Goal: Task Accomplishment & Management: Manage account settings

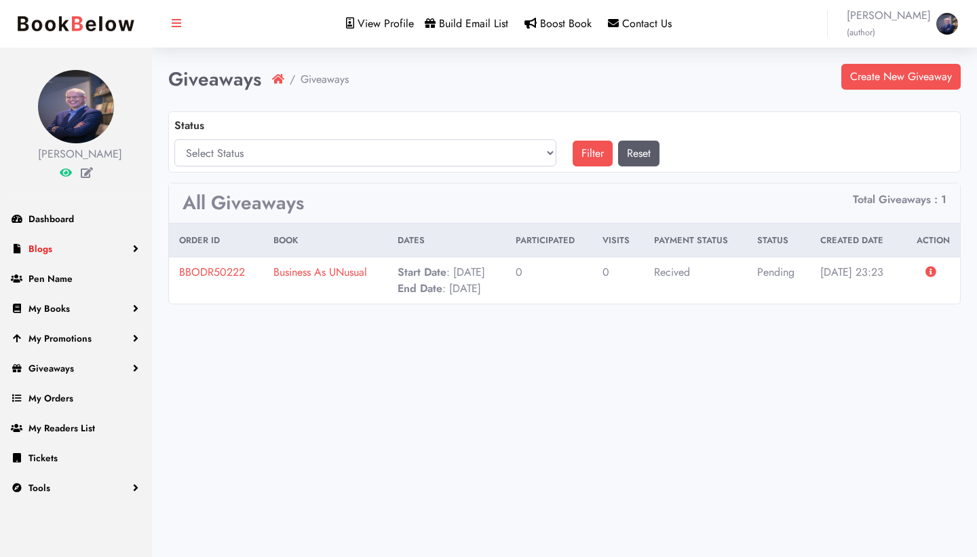
click at [56, 263] on link "Blogs" at bounding box center [76, 248] width 152 height 30
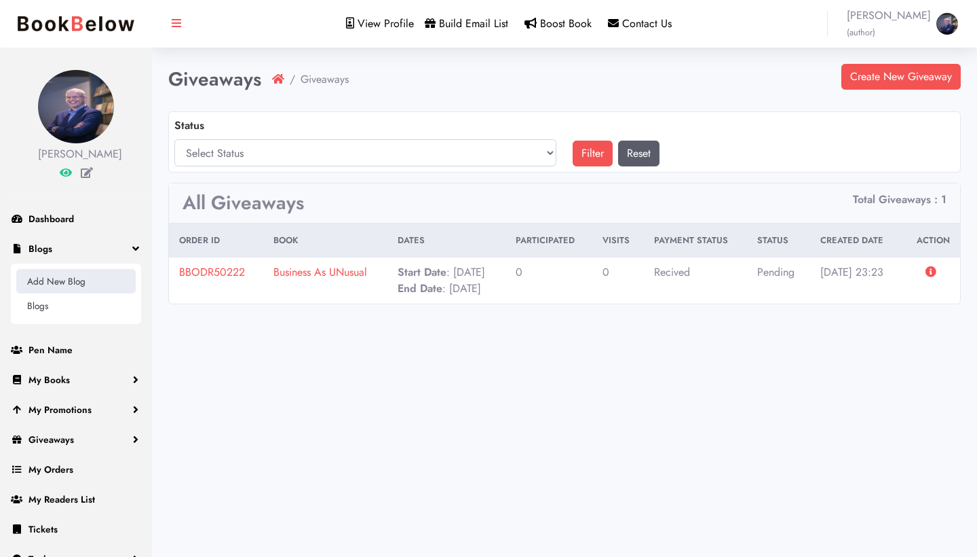
click at [54, 293] on link "Add New Blog" at bounding box center [75, 281] width 119 height 24
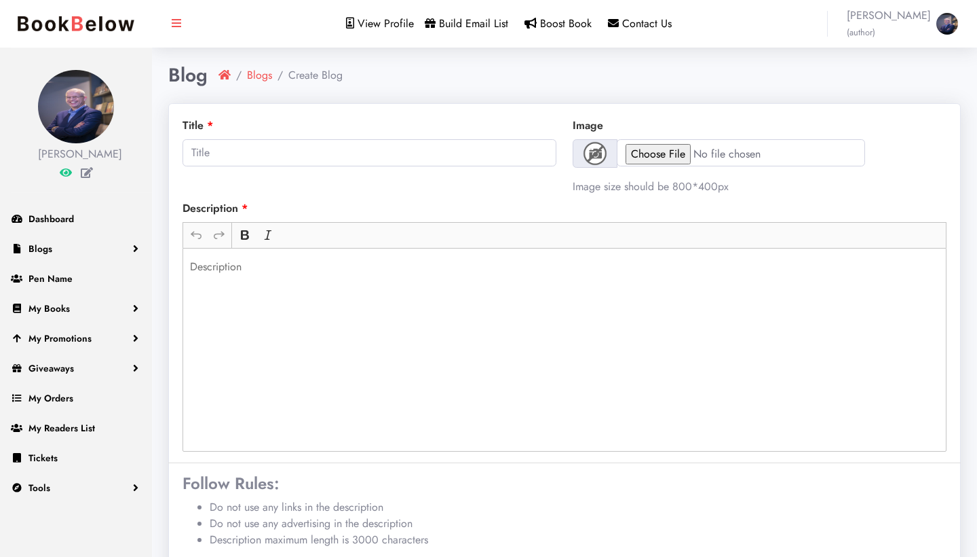
click at [372, 24] on span "View Profile" at bounding box center [386, 24] width 56 height 16
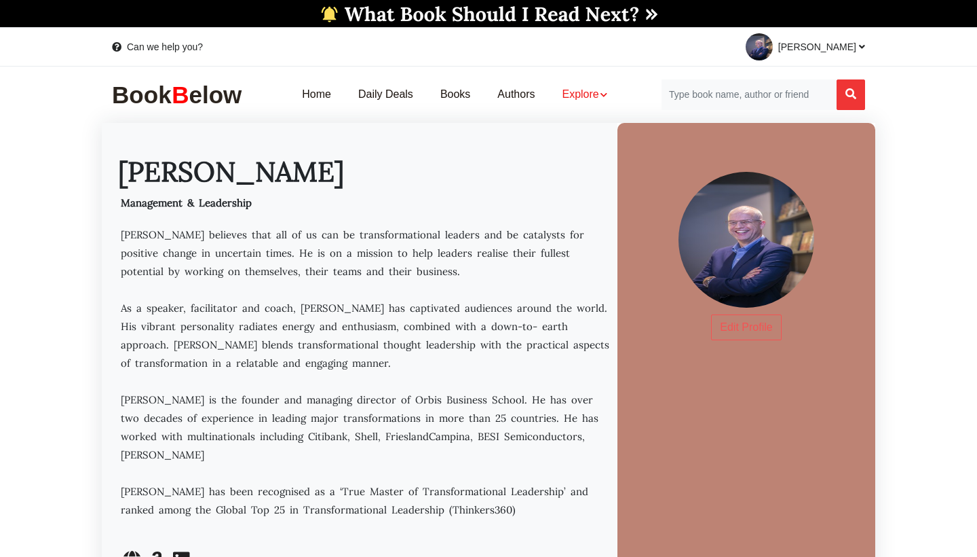
click at [589, 93] on link "Explore" at bounding box center [584, 94] width 72 height 43
click at [283, 75] on div "× Home Daily Deals Books Authors Explore Explore New Release Books" at bounding box center [455, 94] width 414 height 43
click at [198, 102] on img at bounding box center [180, 95] width 136 height 28
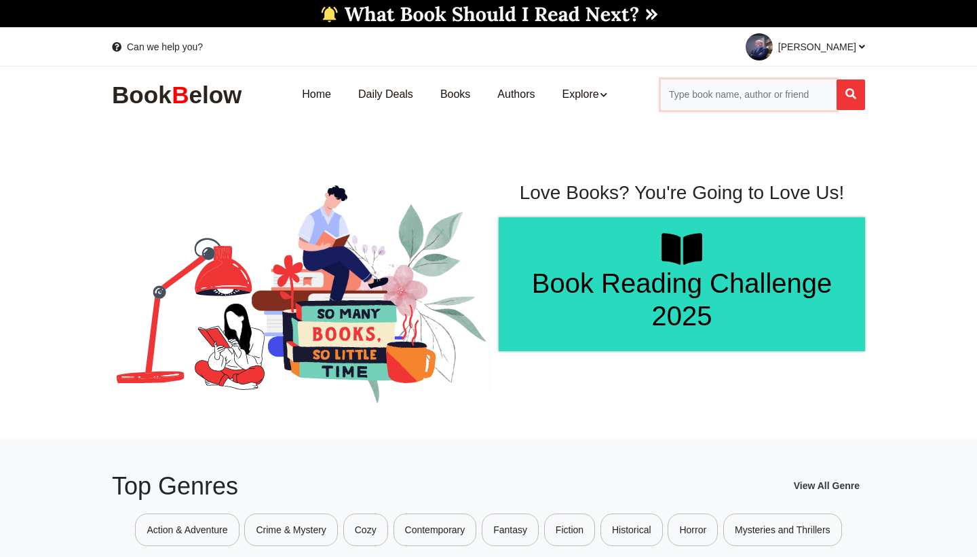
click at [778, 96] on input "Search for Books" at bounding box center [749, 94] width 176 height 31
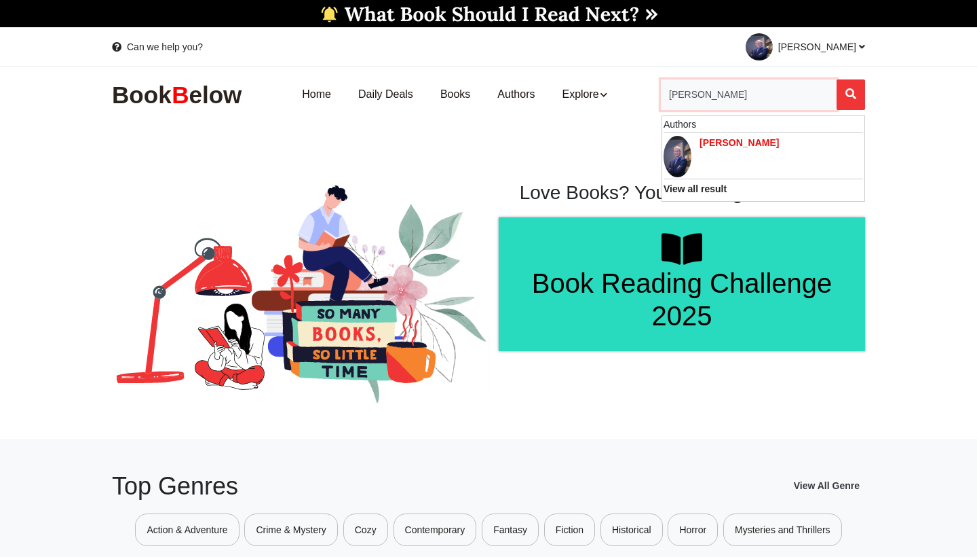
type input "[PERSON_NAME]"
click at [759, 140] on p "[PERSON_NAME]" at bounding box center [739, 143] width 79 height 14
click at [774, 100] on input "Dennis ak" at bounding box center [749, 94] width 176 height 31
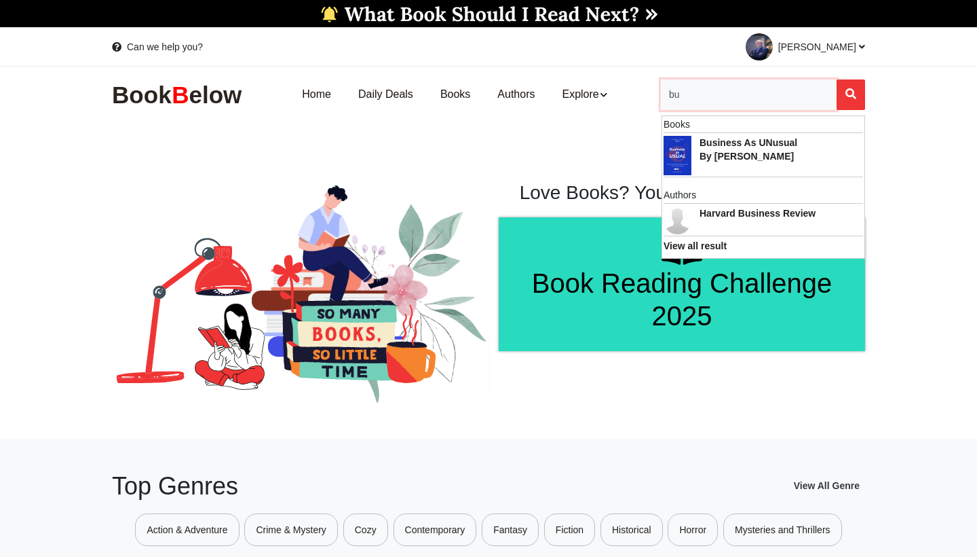
type input "b"
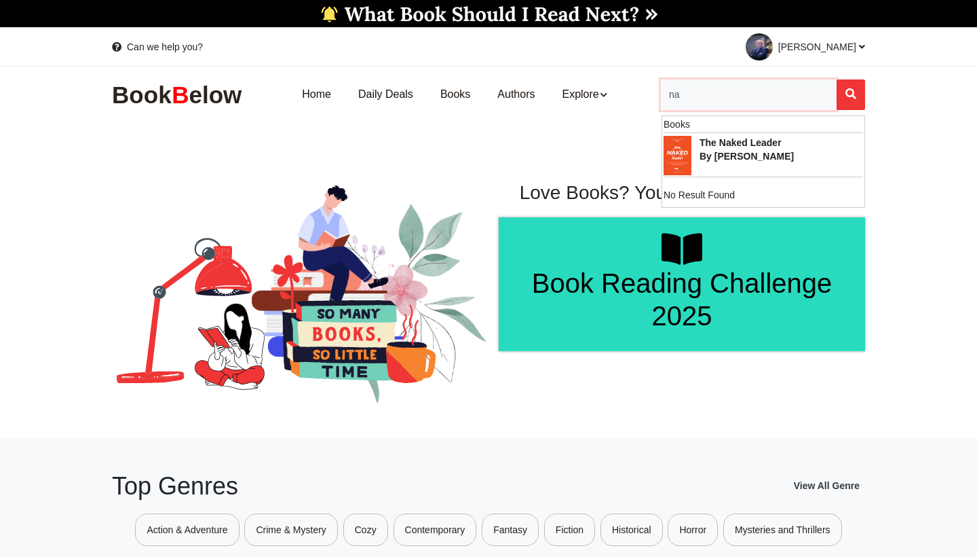
type input "n"
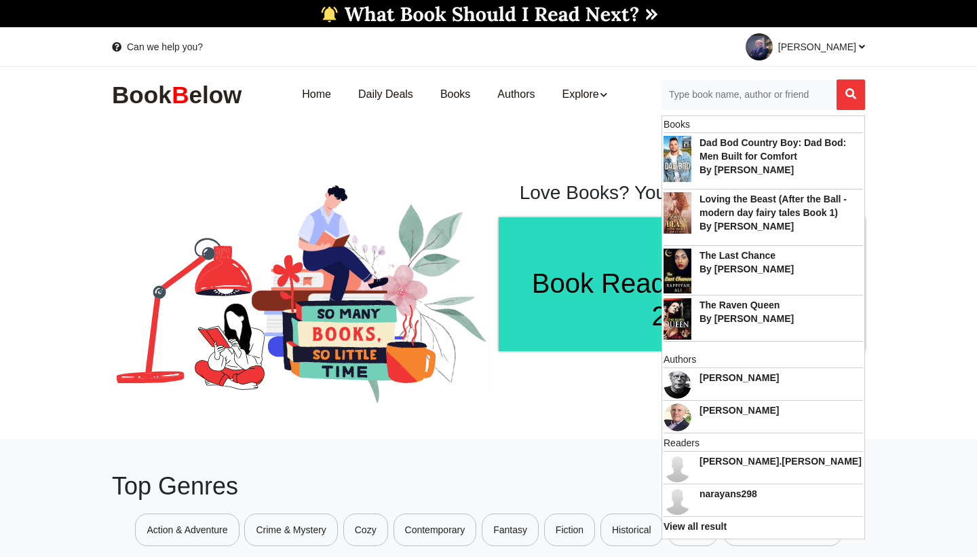
click at [507, 153] on section "Love Books? You're Going to Love Us! Book Reading Challenge 2025" at bounding box center [488, 266] width 977 height 279
click at [457, 93] on link "Books" at bounding box center [455, 94] width 57 height 43
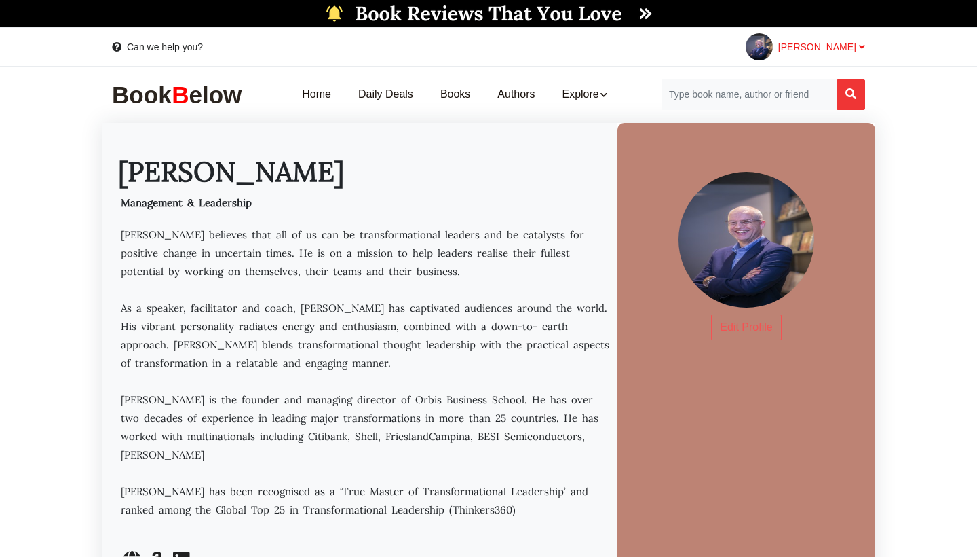
click at [846, 48] on span "[PERSON_NAME]" at bounding box center [821, 46] width 87 height 11
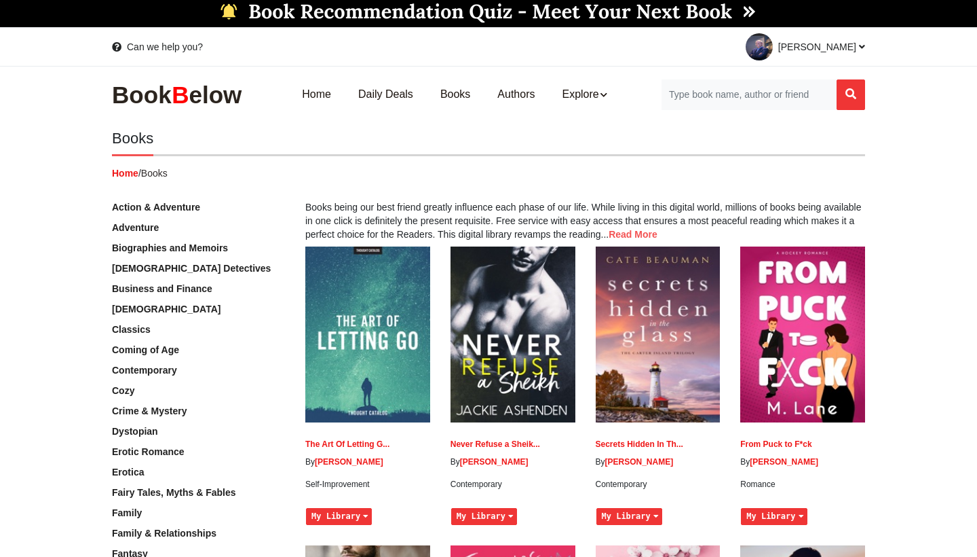
click at [200, 284] on link "Business and Finance" at bounding box center [162, 288] width 100 height 11
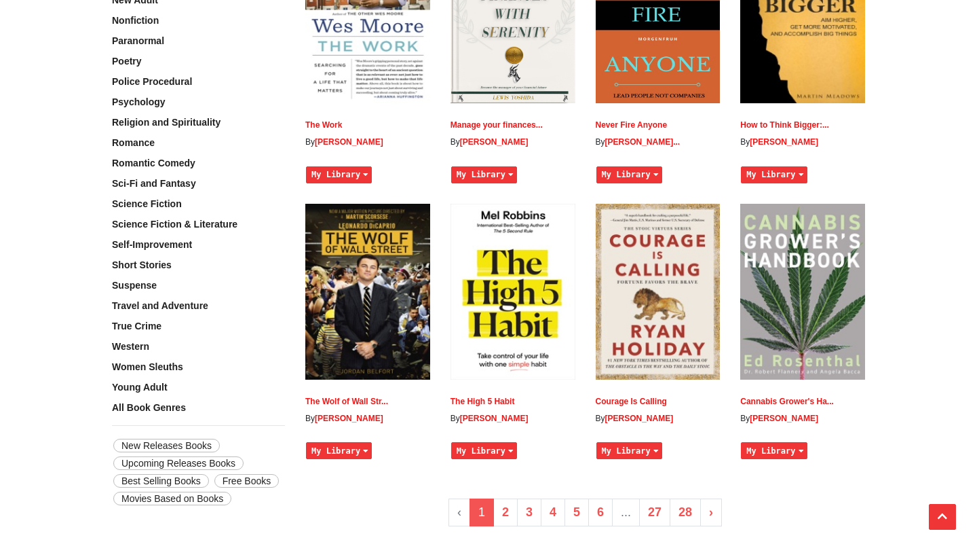
scroll to position [893, 0]
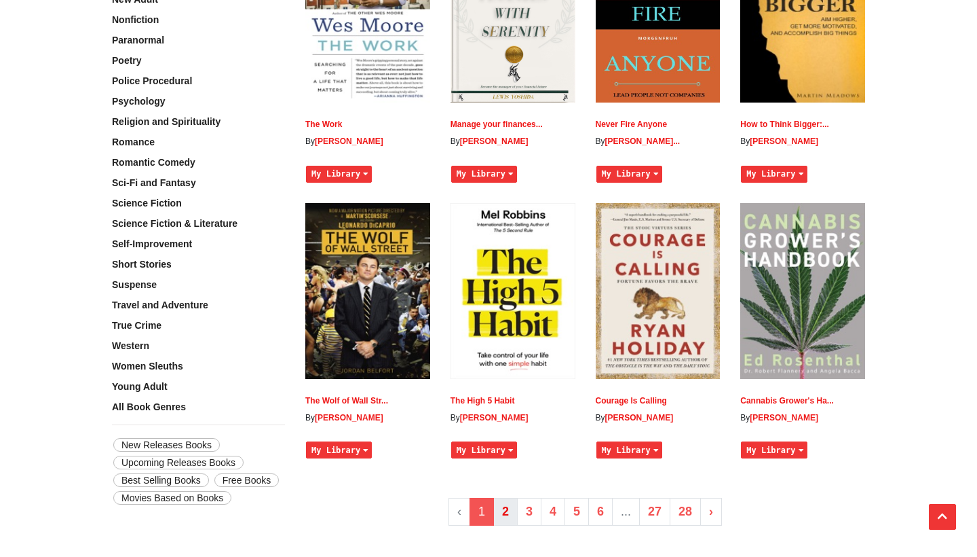
click at [506, 498] on link "2" at bounding box center [505, 512] width 24 height 28
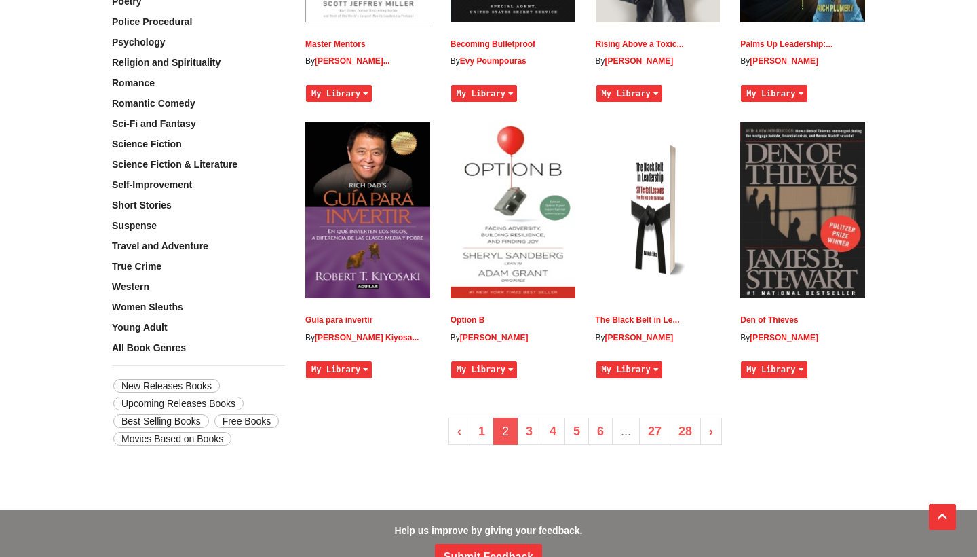
scroll to position [957, 0]
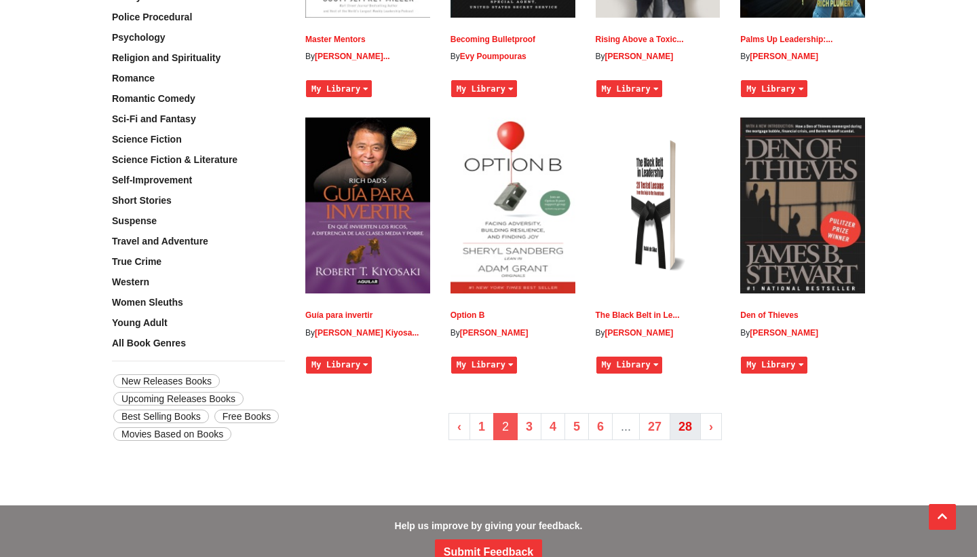
click at [692, 428] on link "28" at bounding box center [685, 427] width 31 height 28
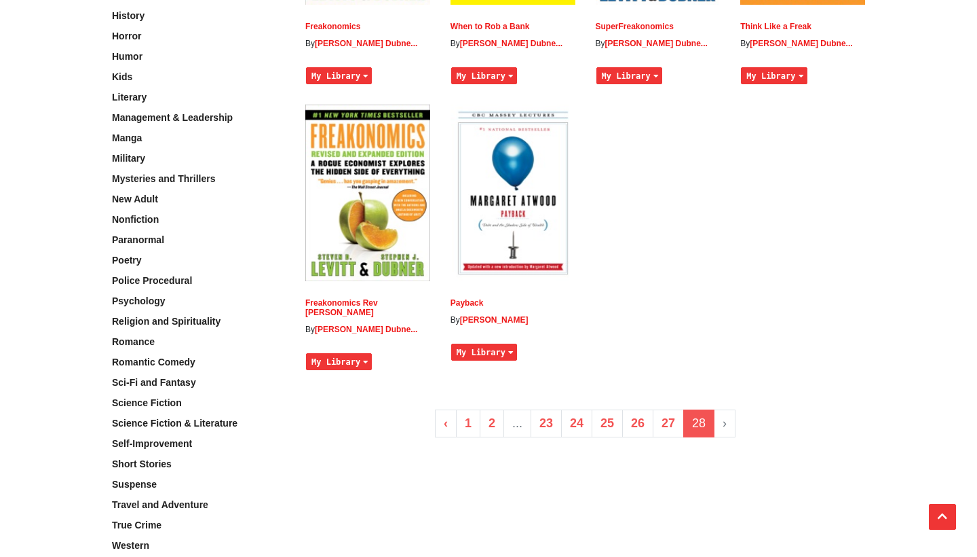
scroll to position [696, 0]
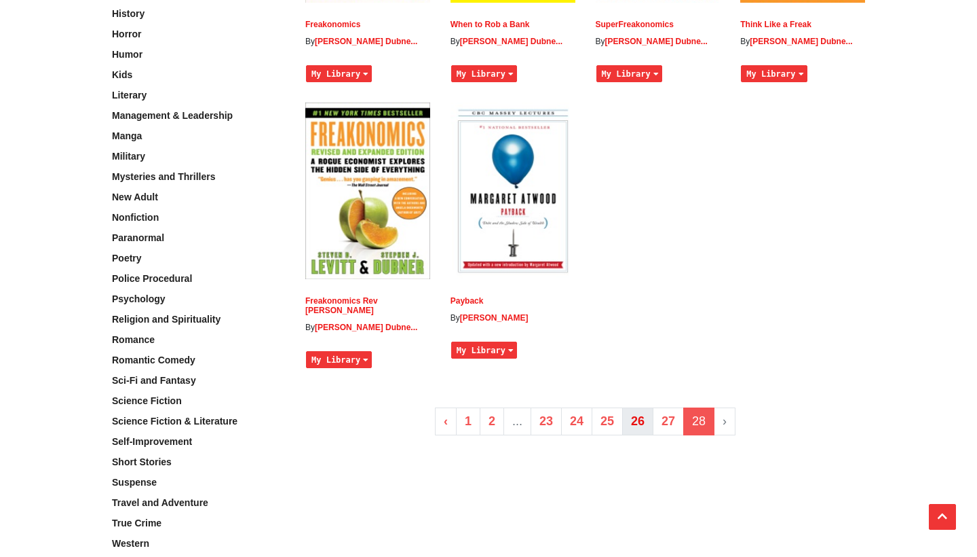
click at [646, 407] on link "26" at bounding box center [637, 421] width 31 height 28
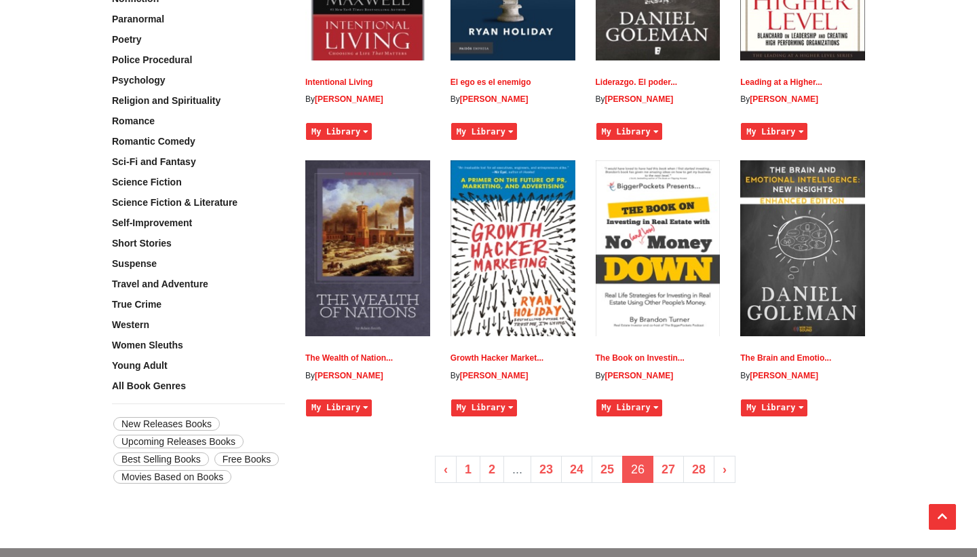
scroll to position [919, 0]
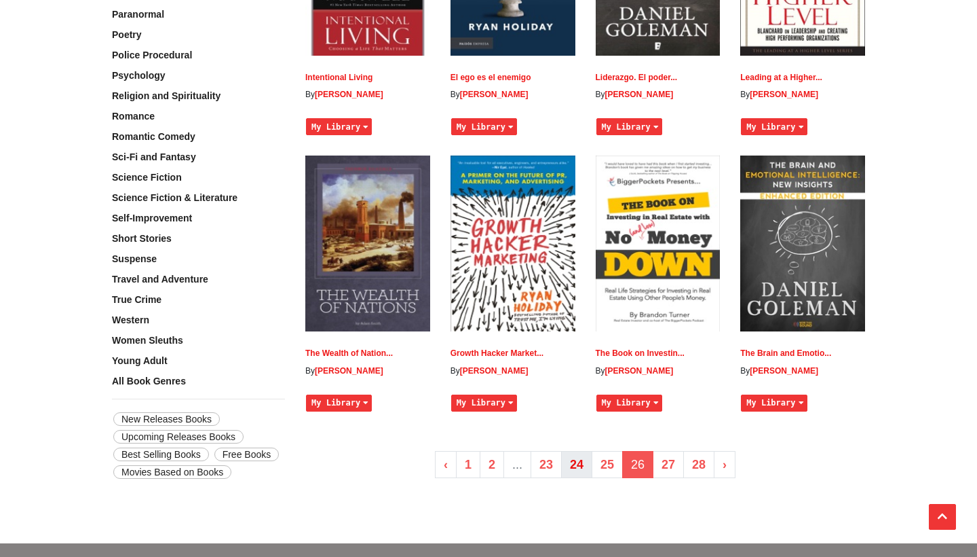
click at [577, 460] on link "24" at bounding box center [576, 465] width 31 height 28
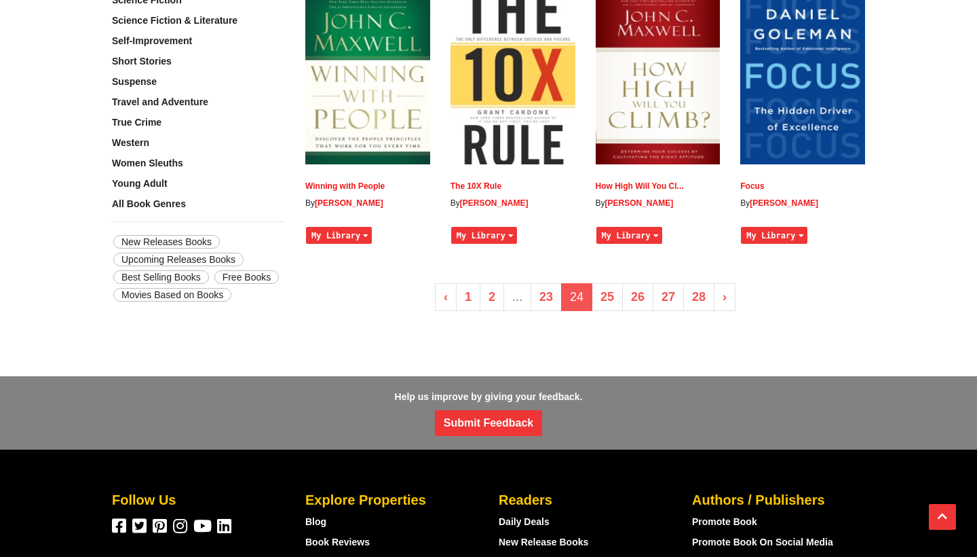
scroll to position [1104, 0]
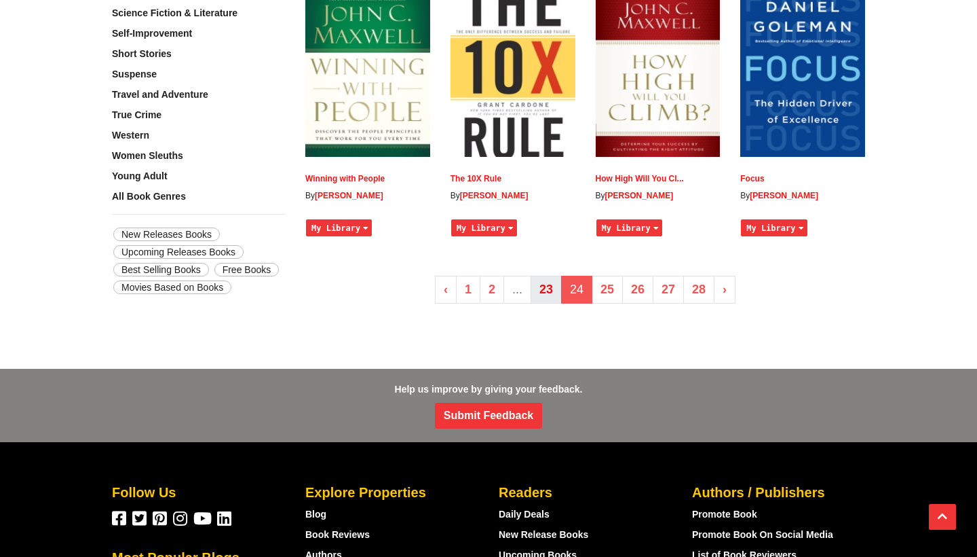
click at [542, 280] on link "23" at bounding box center [546, 290] width 31 height 28
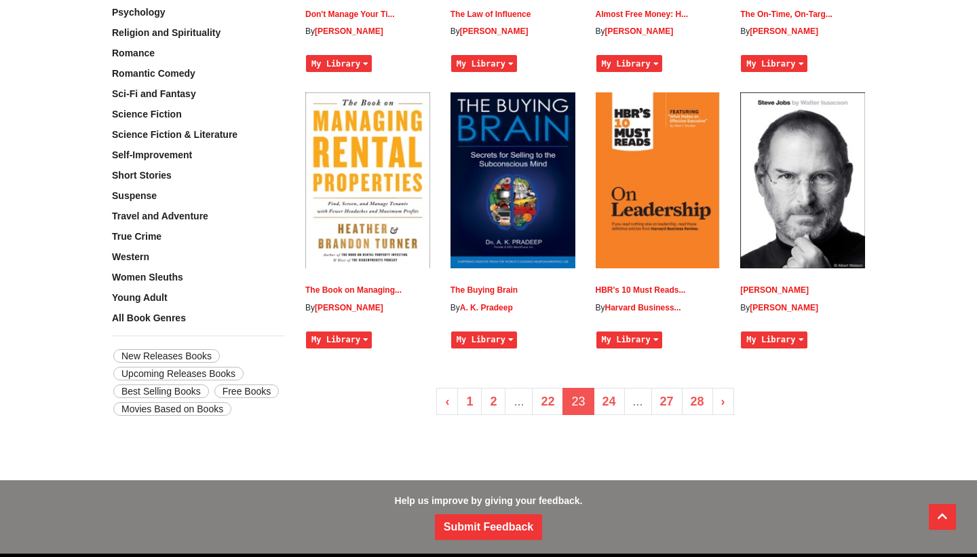
scroll to position [983, 0]
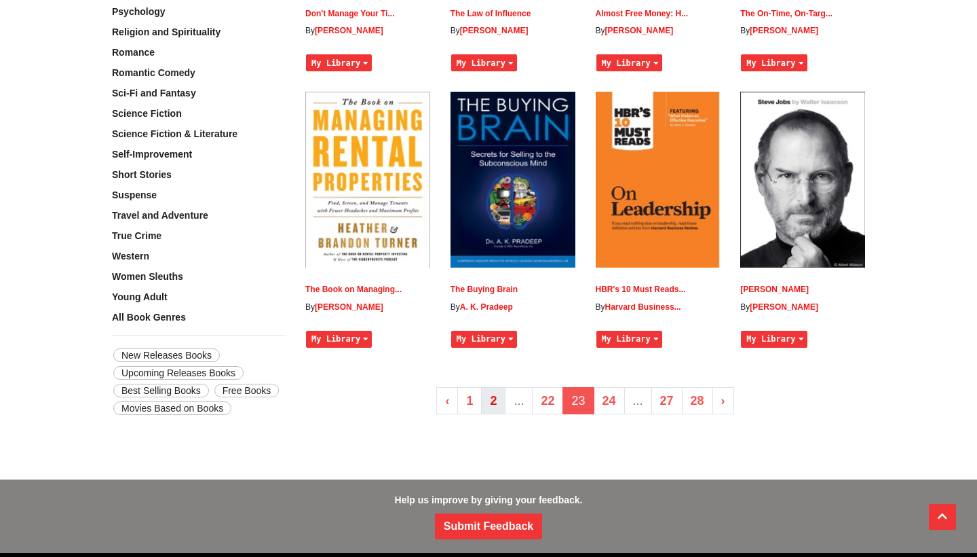
click at [495, 397] on link "2" at bounding box center [493, 401] width 24 height 28
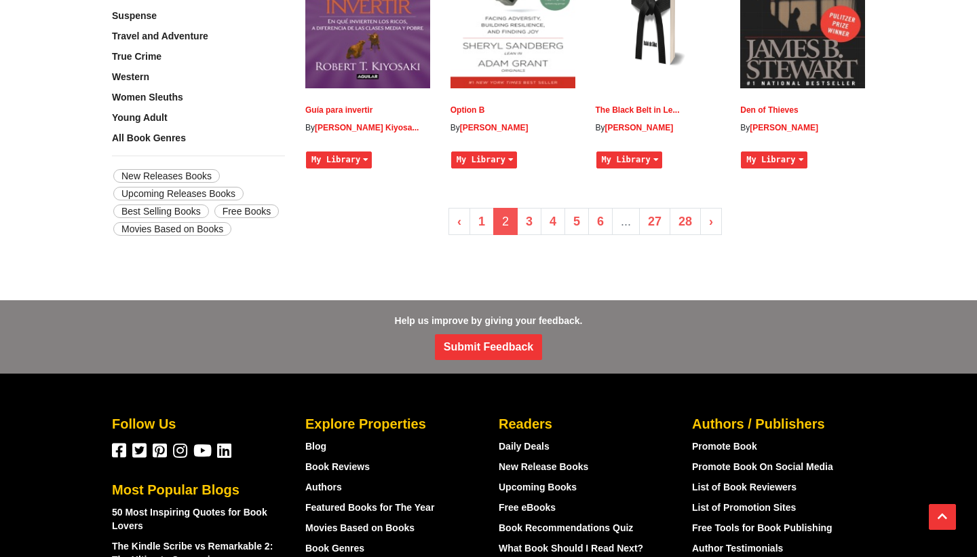
scroll to position [1165, 0]
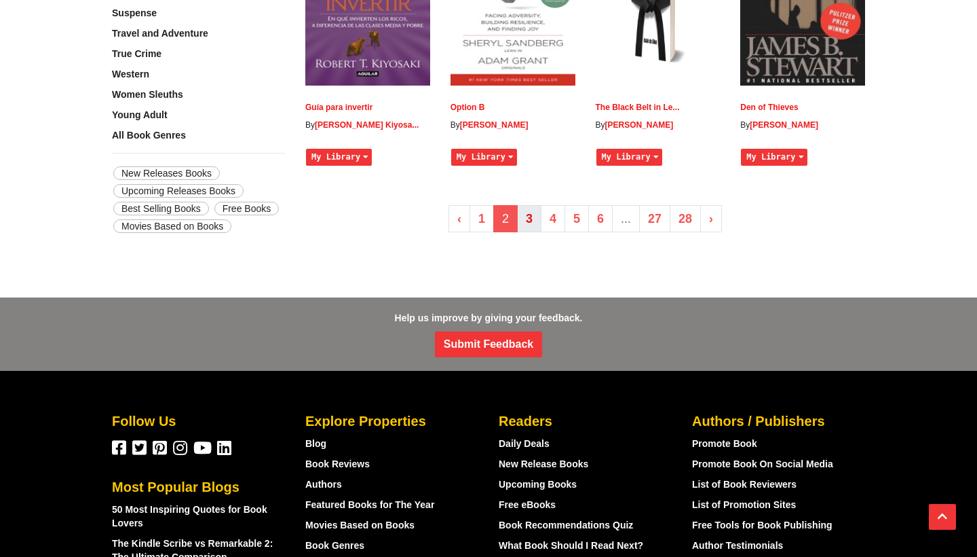
click at [529, 217] on link "3" at bounding box center [529, 219] width 24 height 28
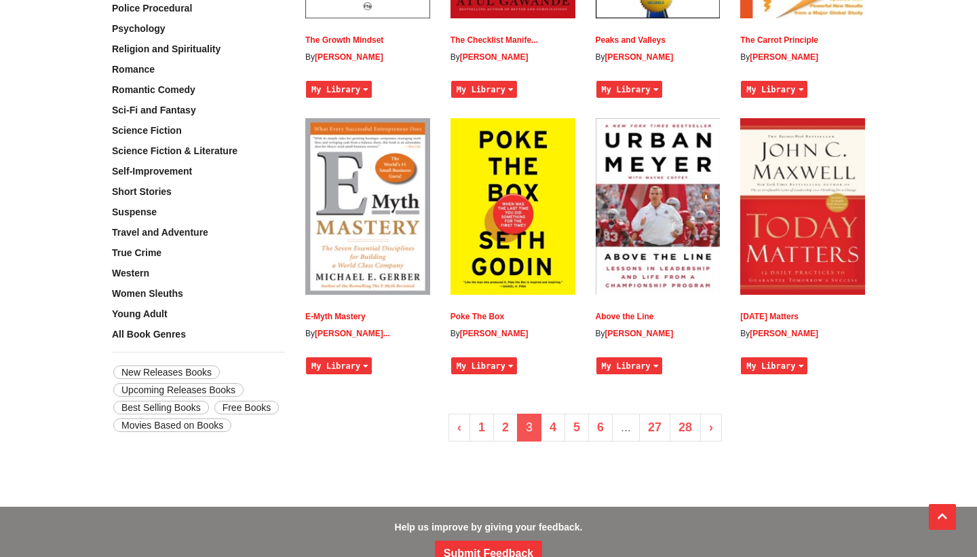
scroll to position [968, 0]
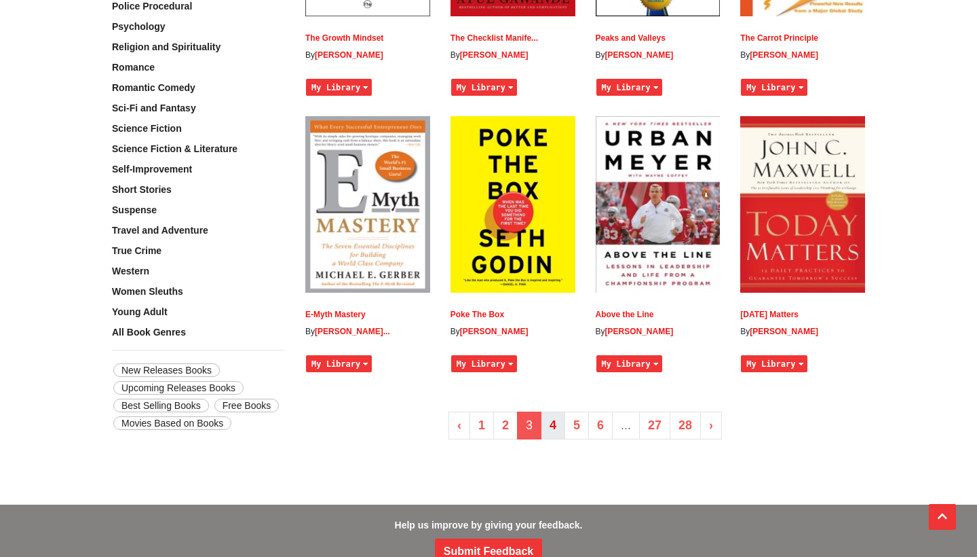
click at [552, 411] on link "4" at bounding box center [553, 425] width 24 height 28
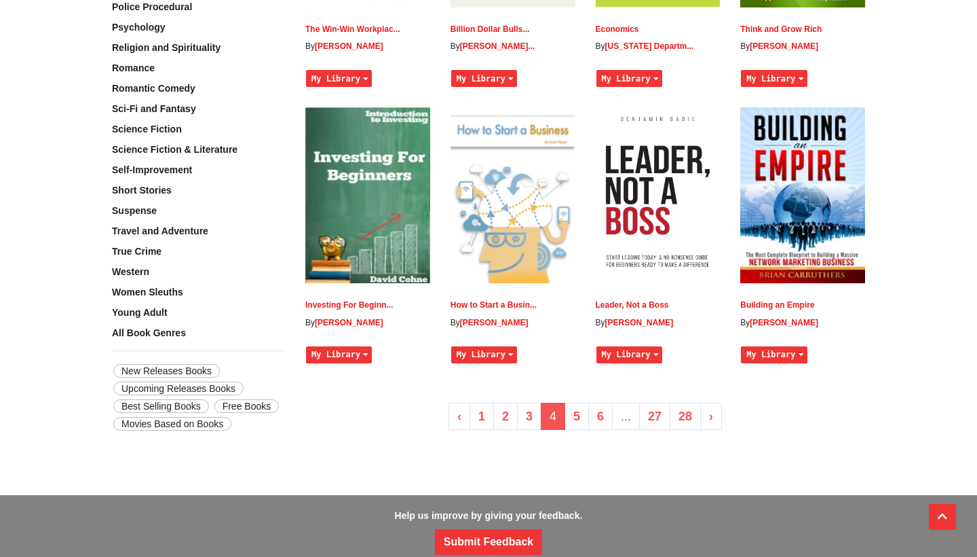
scroll to position [977, 0]
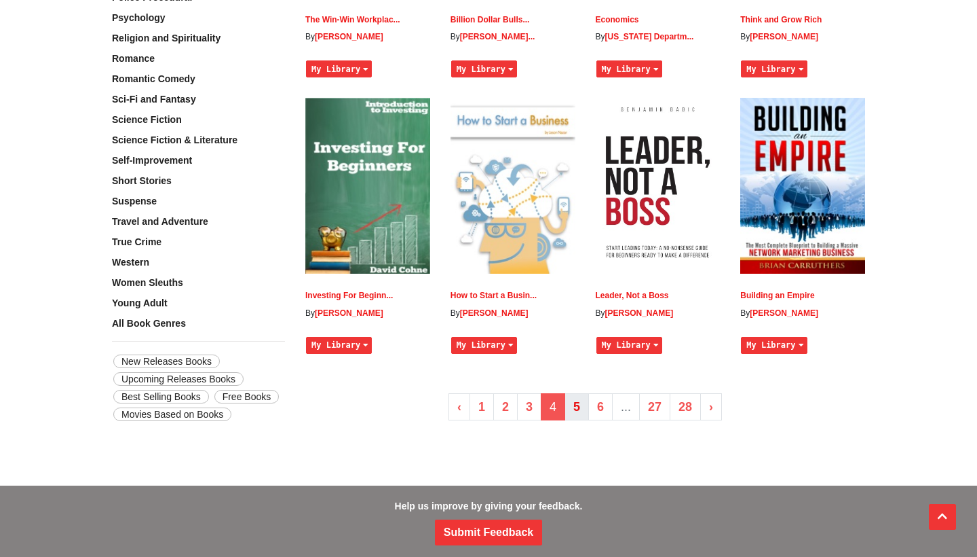
click at [573, 396] on link "5" at bounding box center [577, 407] width 24 height 28
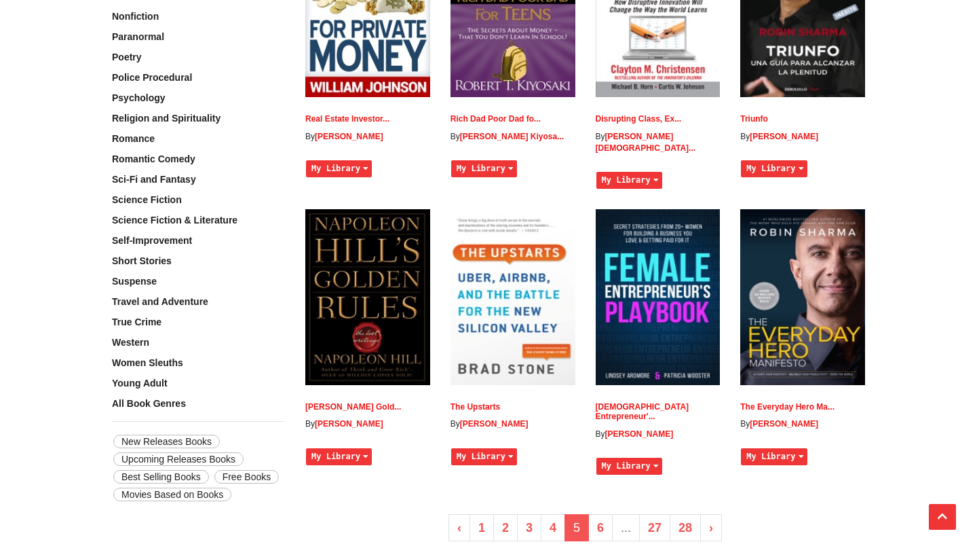
scroll to position [897, 0]
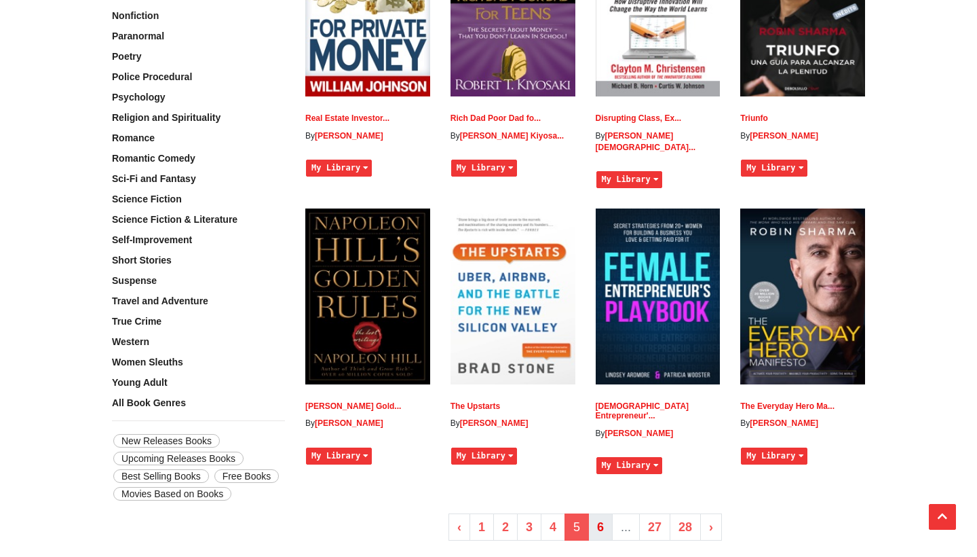
click at [599, 513] on link "6" at bounding box center [600, 527] width 24 height 28
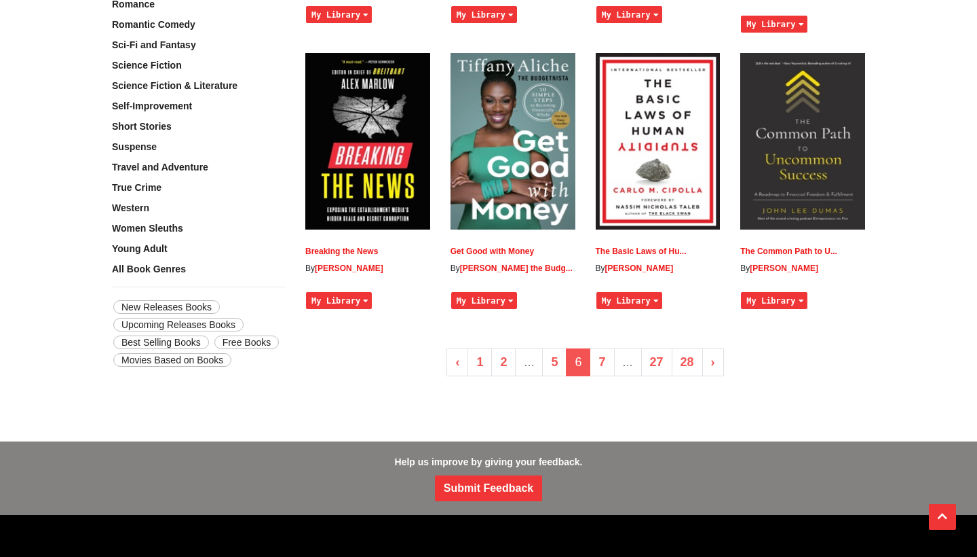
scroll to position [1032, 0]
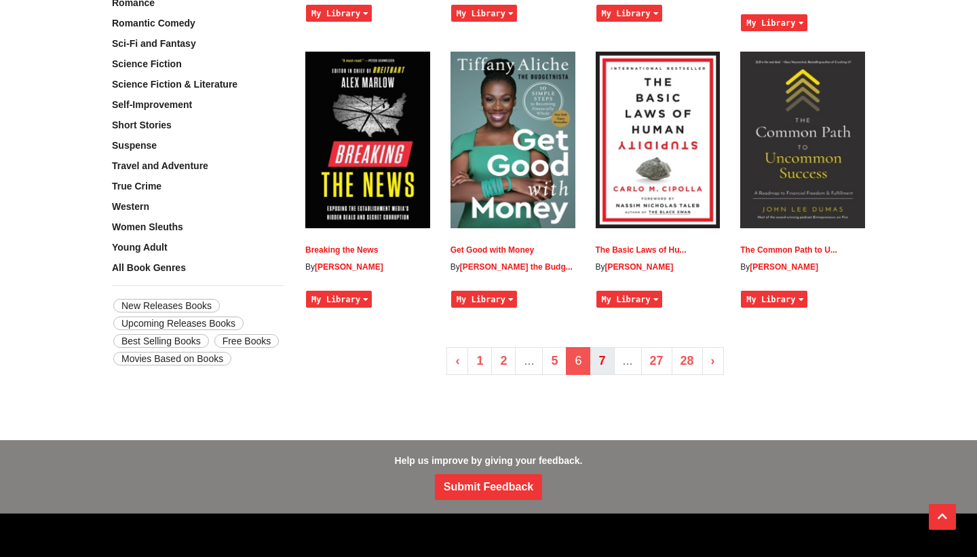
click at [603, 347] on link "7" at bounding box center [602, 361] width 24 height 28
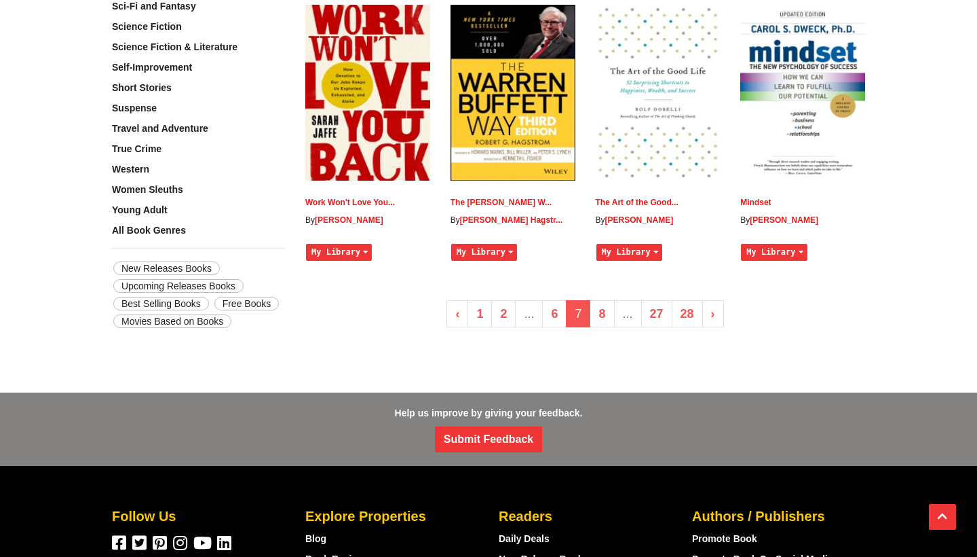
scroll to position [1072, 0]
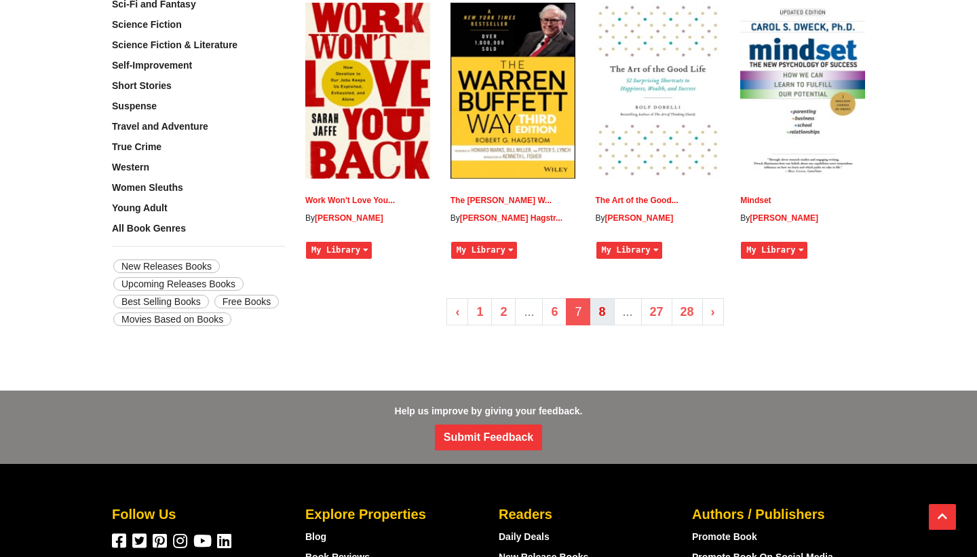
click at [606, 313] on link "8" at bounding box center [602, 312] width 24 height 28
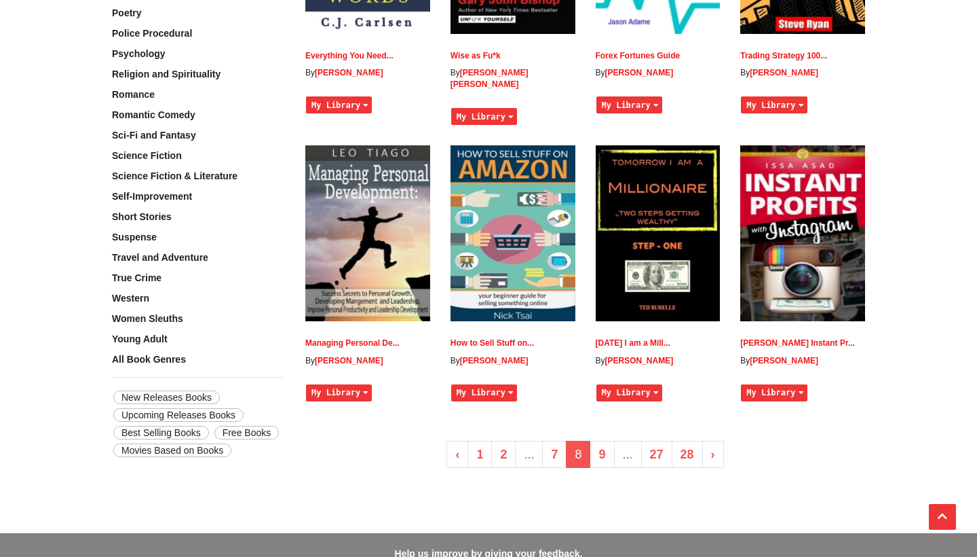
scroll to position [954, 0]
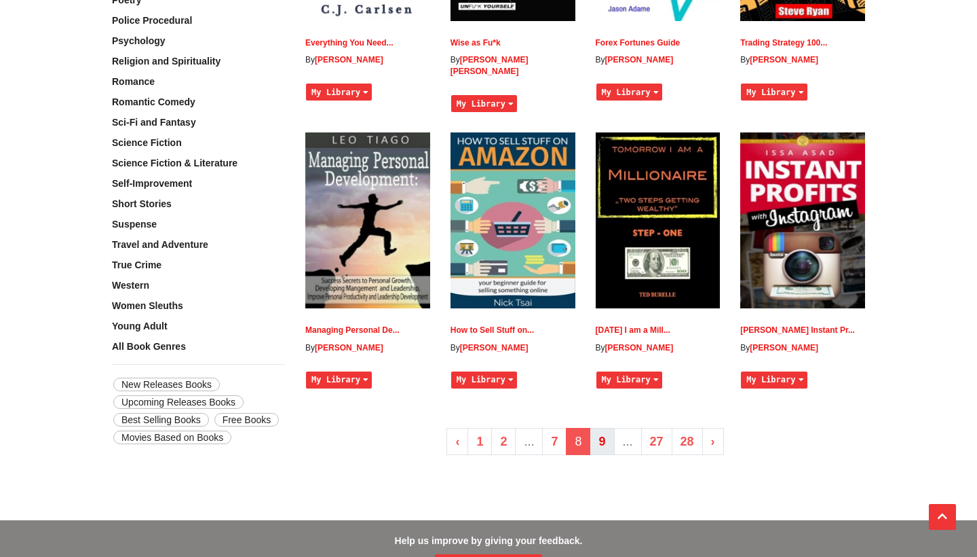
click at [603, 430] on link "9" at bounding box center [602, 442] width 24 height 28
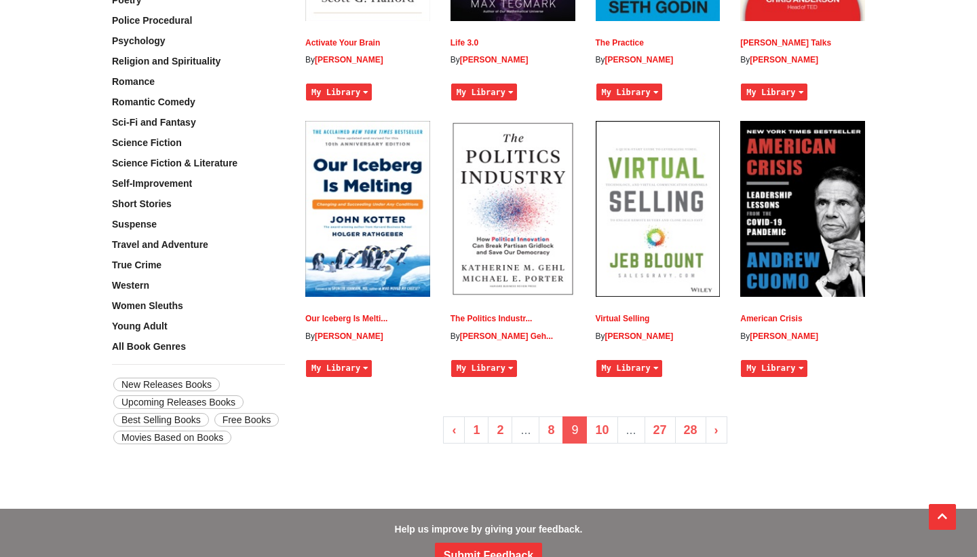
scroll to position [954, 0]
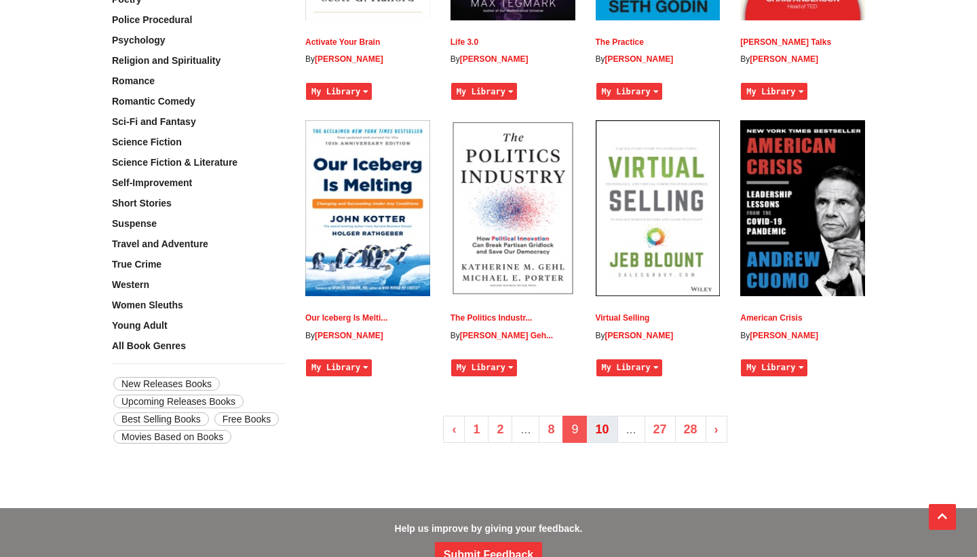
click at [606, 428] on link "10" at bounding box center [601, 429] width 31 height 28
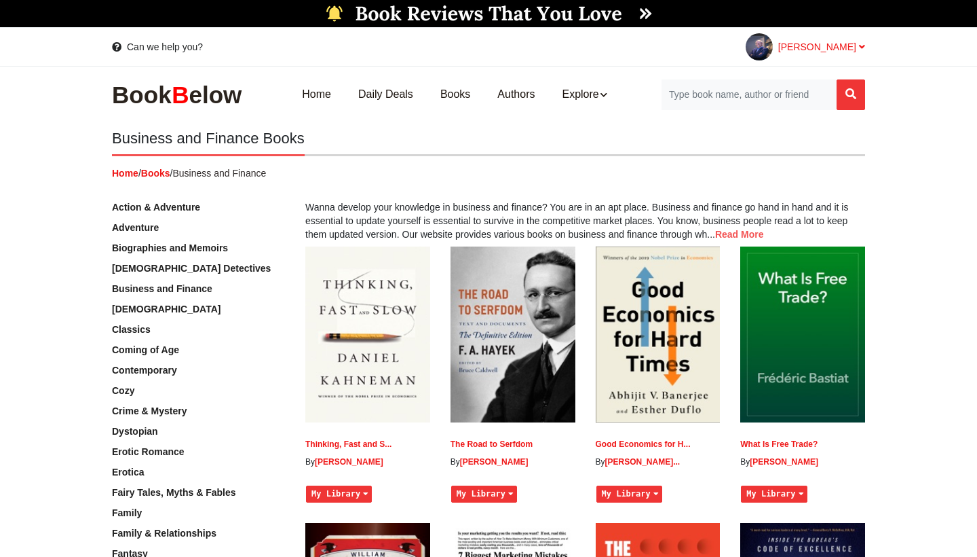
click at [789, 50] on span "[PERSON_NAME]" at bounding box center [821, 46] width 87 height 11
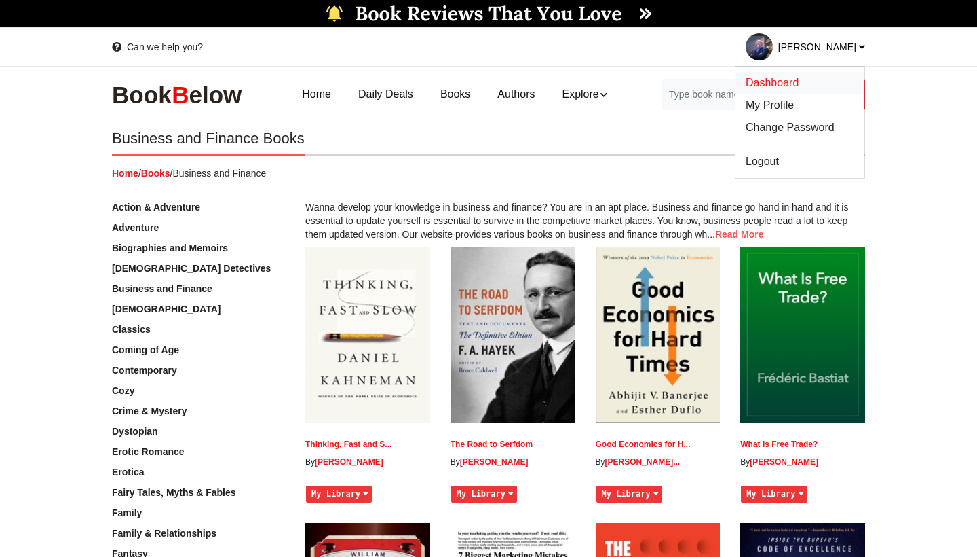
click at [751, 81] on span "Dashboard" at bounding box center [772, 83] width 53 height 12
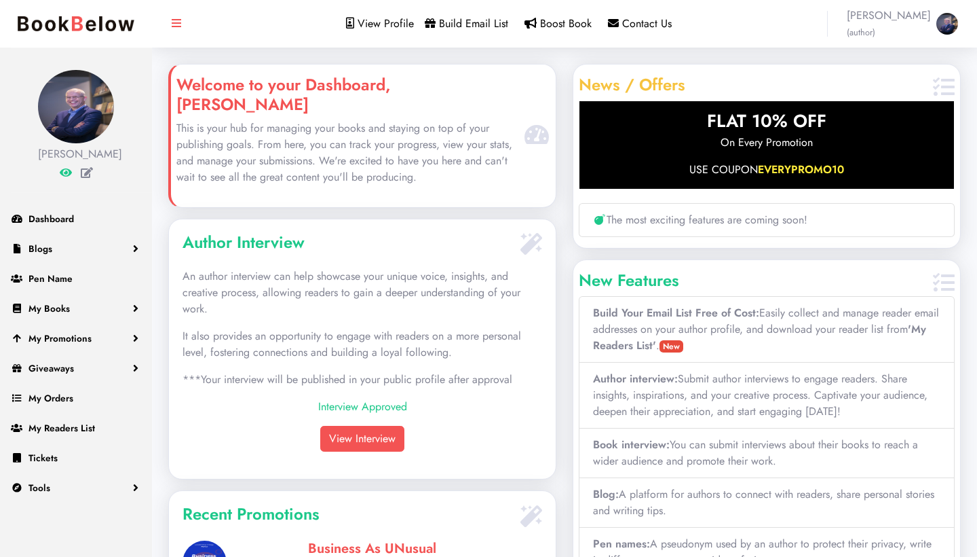
scroll to position [234, 387]
click at [88, 345] on span "My Promotions" at bounding box center [60, 338] width 63 height 14
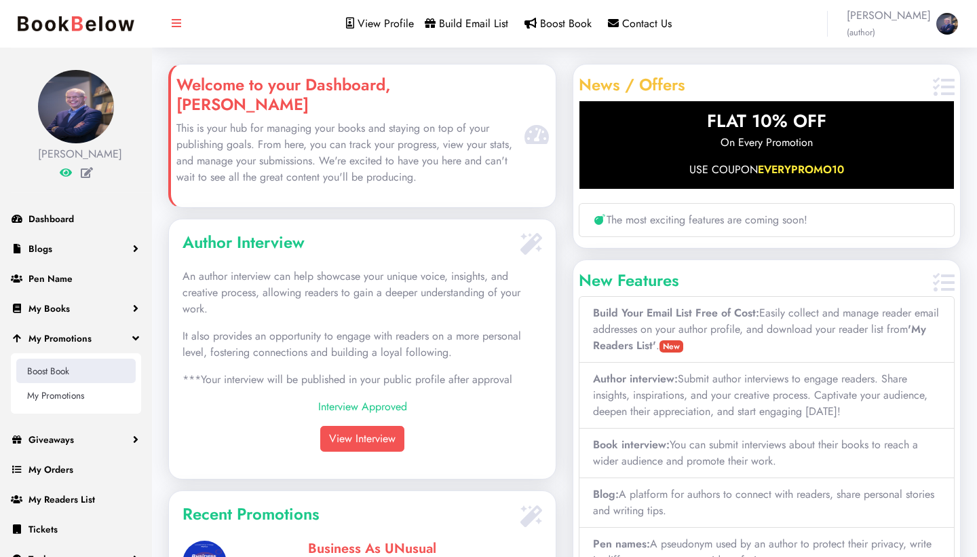
click at [70, 383] on link "Boost Book" at bounding box center [75, 370] width 119 height 24
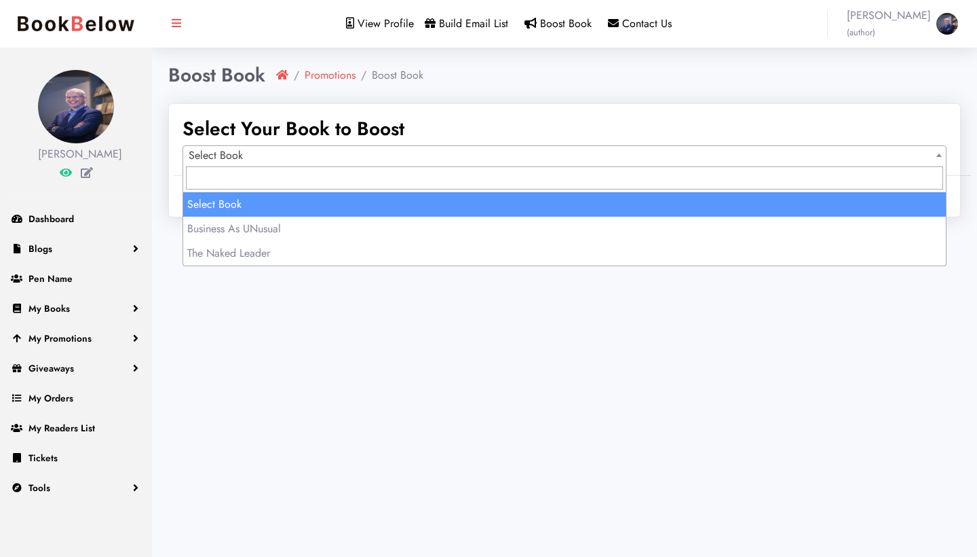
click at [273, 151] on span "Select Book" at bounding box center [564, 155] width 763 height 19
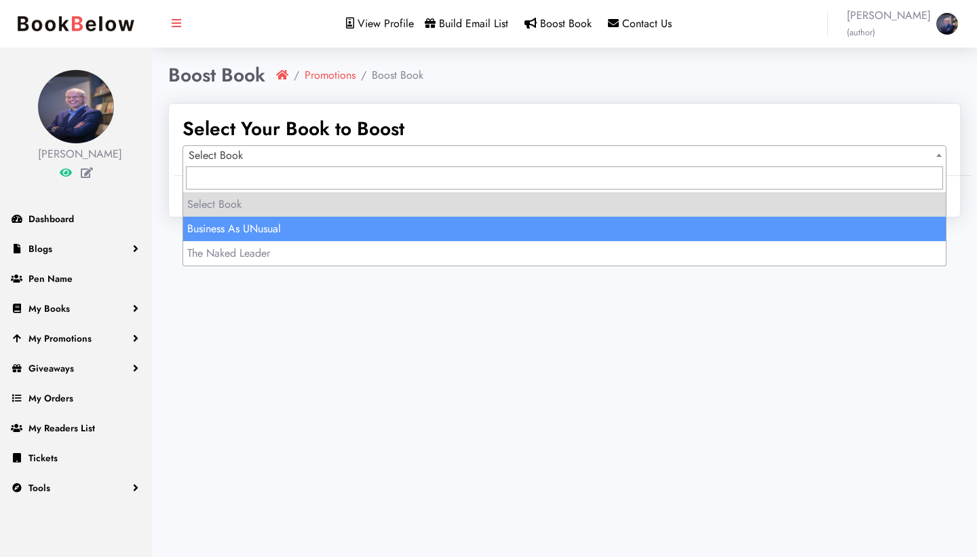
select select "150806"
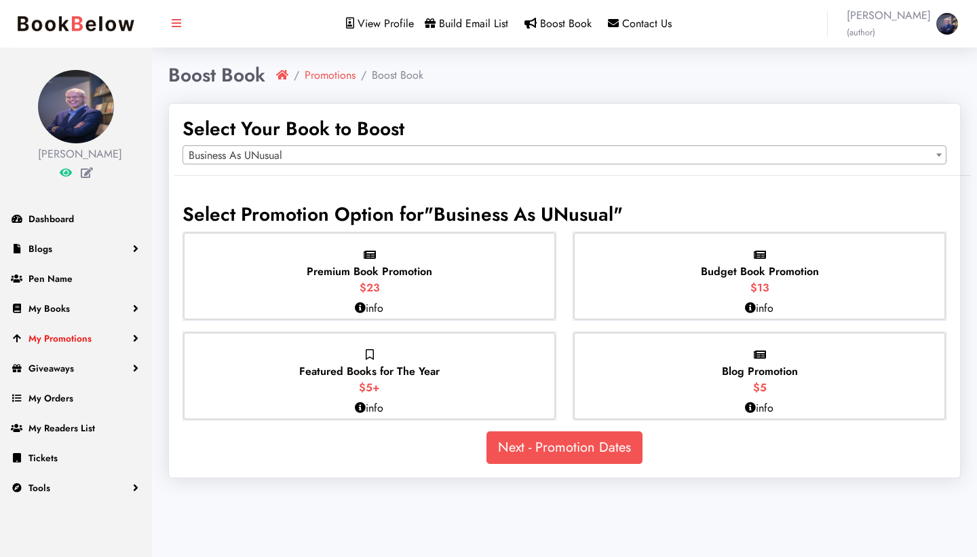
click at [90, 345] on span "My Promotions" at bounding box center [60, 338] width 63 height 14
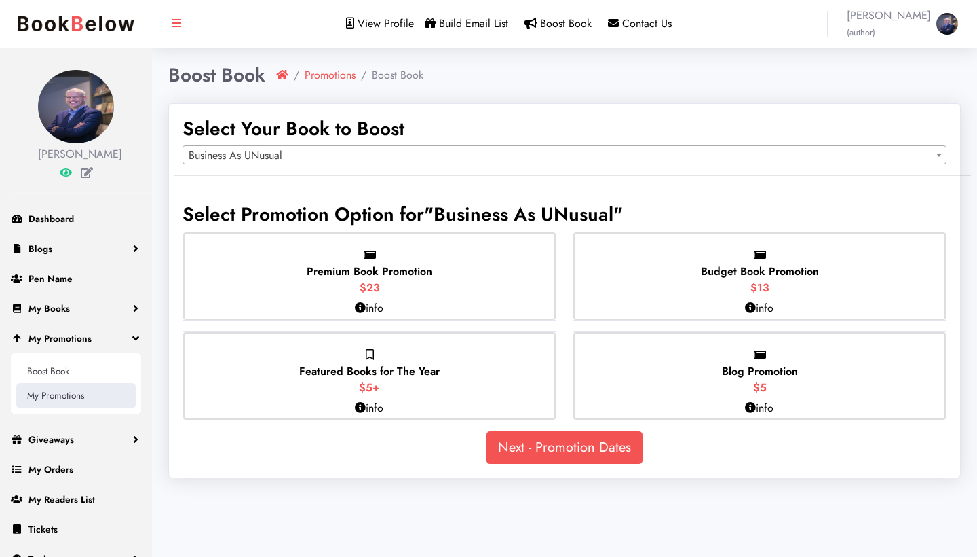
click at [75, 407] on link "My Promotions" at bounding box center [75, 395] width 119 height 24
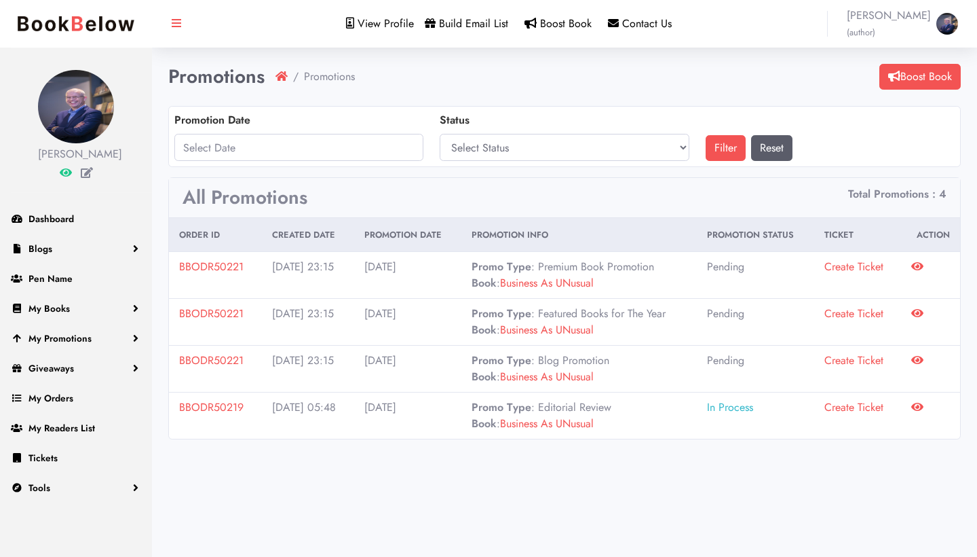
click at [922, 312] on icon at bounding box center [918, 312] width 12 height 11
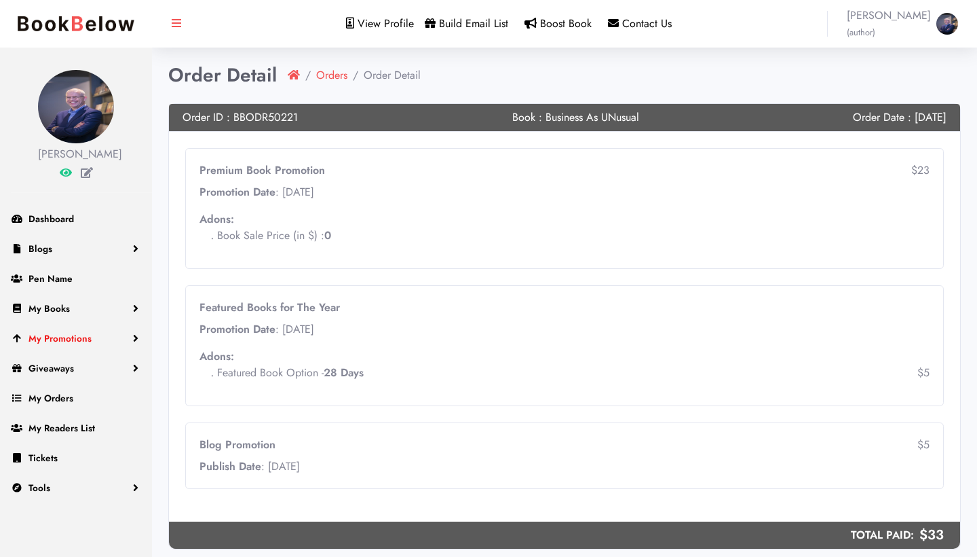
click at [100, 349] on link "My Promotions" at bounding box center [76, 338] width 152 height 30
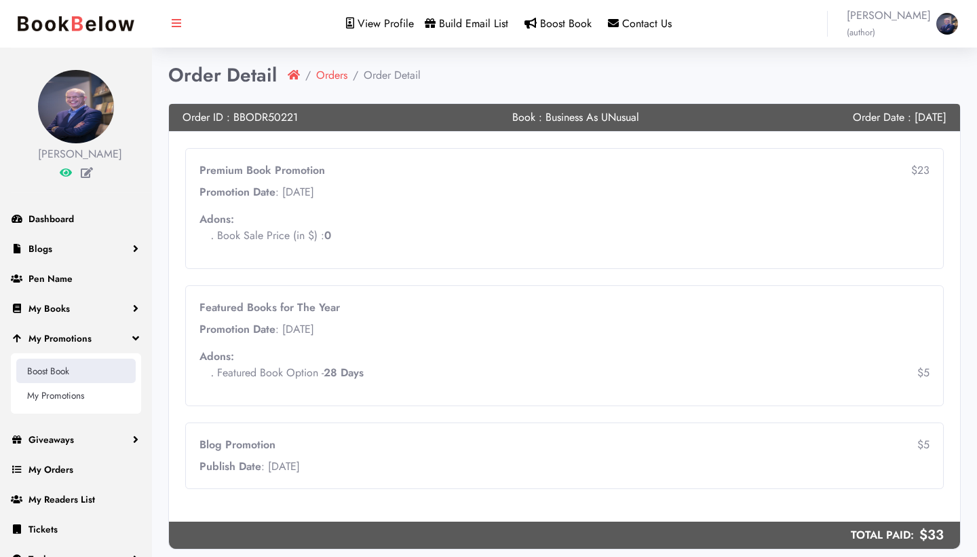
click at [70, 383] on link "Boost Book" at bounding box center [75, 370] width 119 height 24
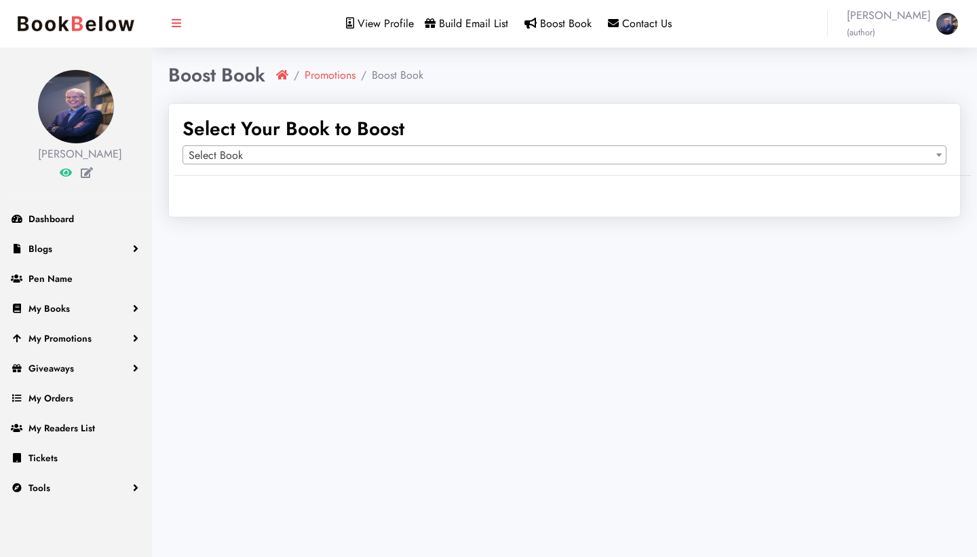
click at [396, 153] on span "Select Book" at bounding box center [564, 155] width 763 height 19
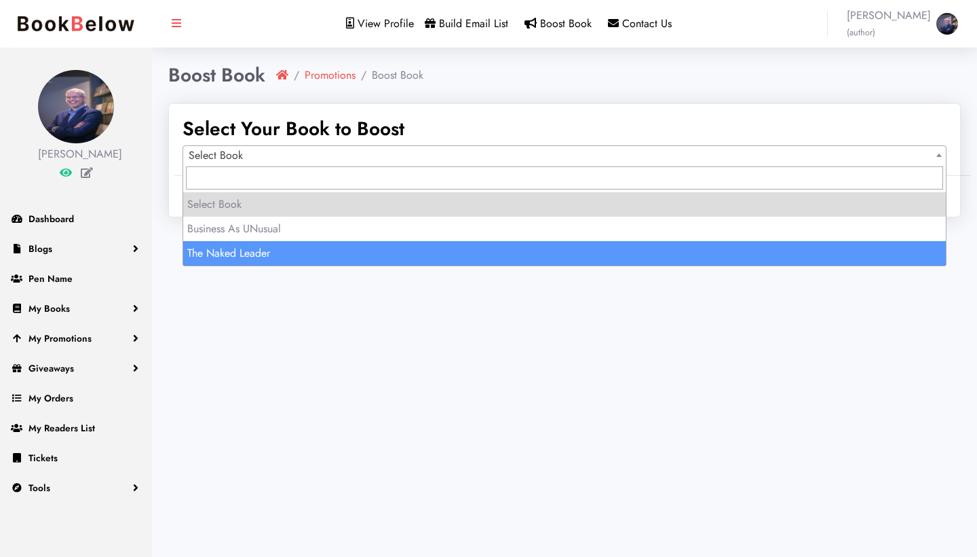
select select "150819"
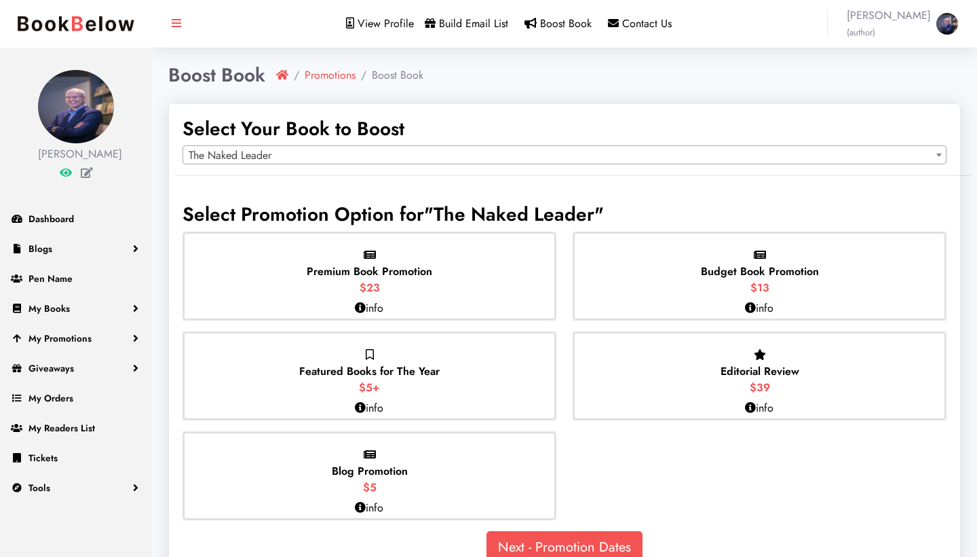
click at [449, 369] on div "Featured Books for The Year $5+" at bounding box center [369, 376] width 373 height 88
click at [0, 0] on input "Featured Books for The Year $5+" at bounding box center [0, 0] width 0 height 0
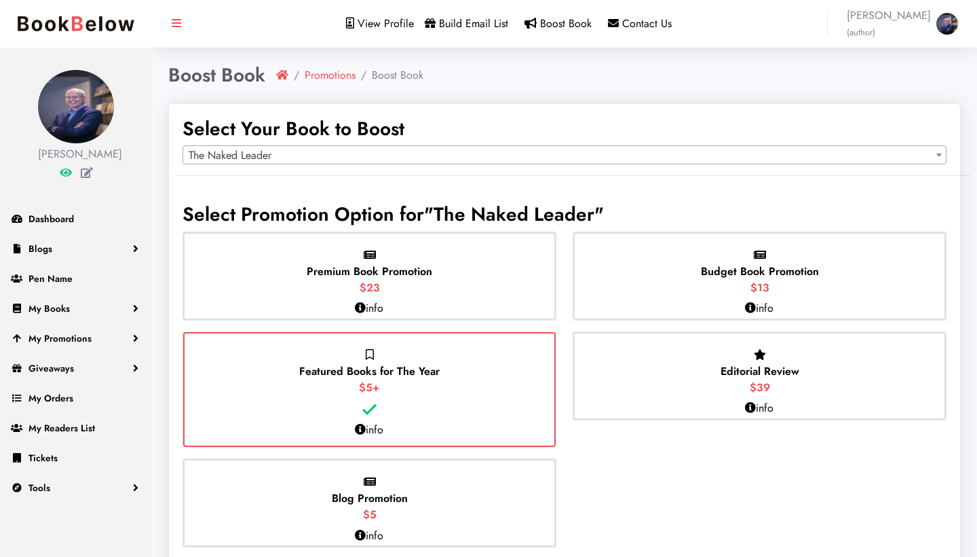
click at [361, 426] on icon at bounding box center [360, 429] width 11 height 11
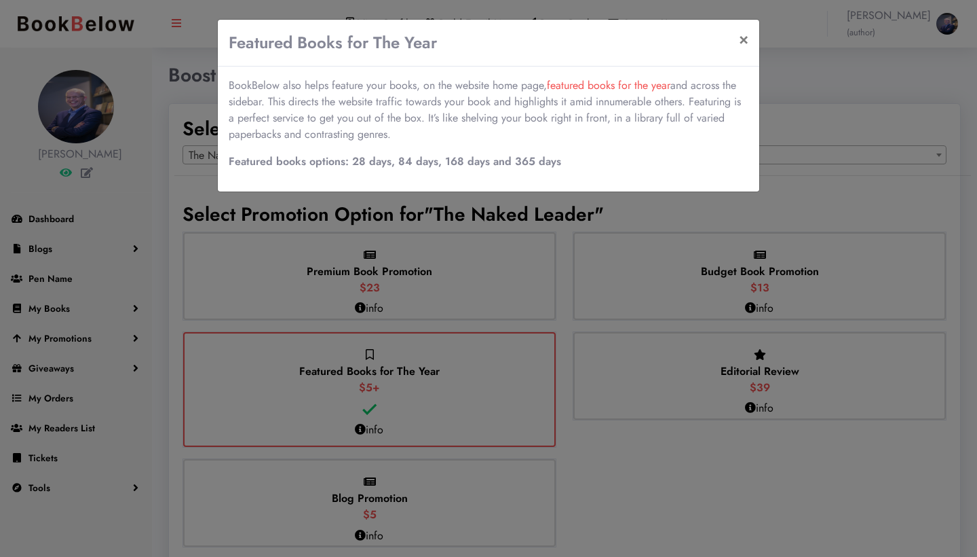
click at [590, 88] on link "featured books for the year" at bounding box center [609, 85] width 124 height 16
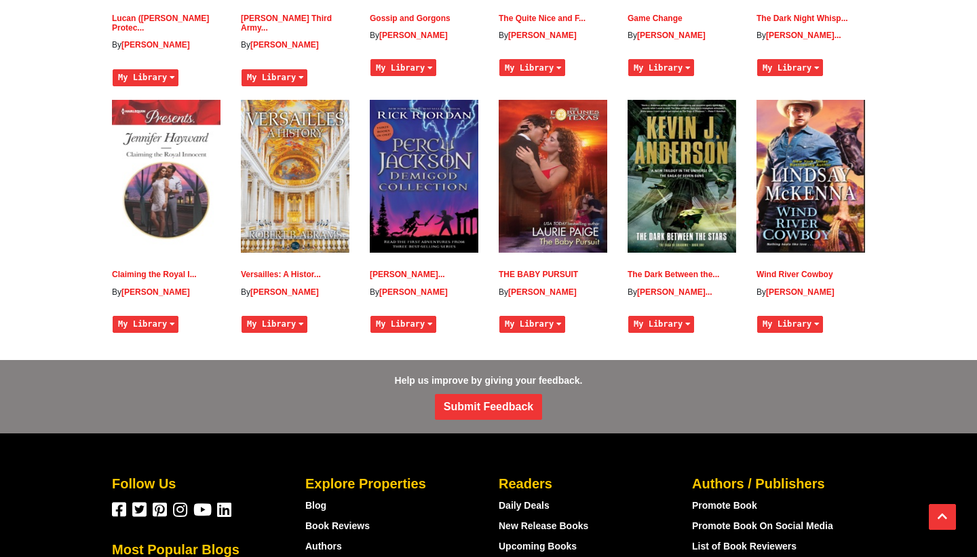
scroll to position [1024, 0]
